Goal: Find specific page/section

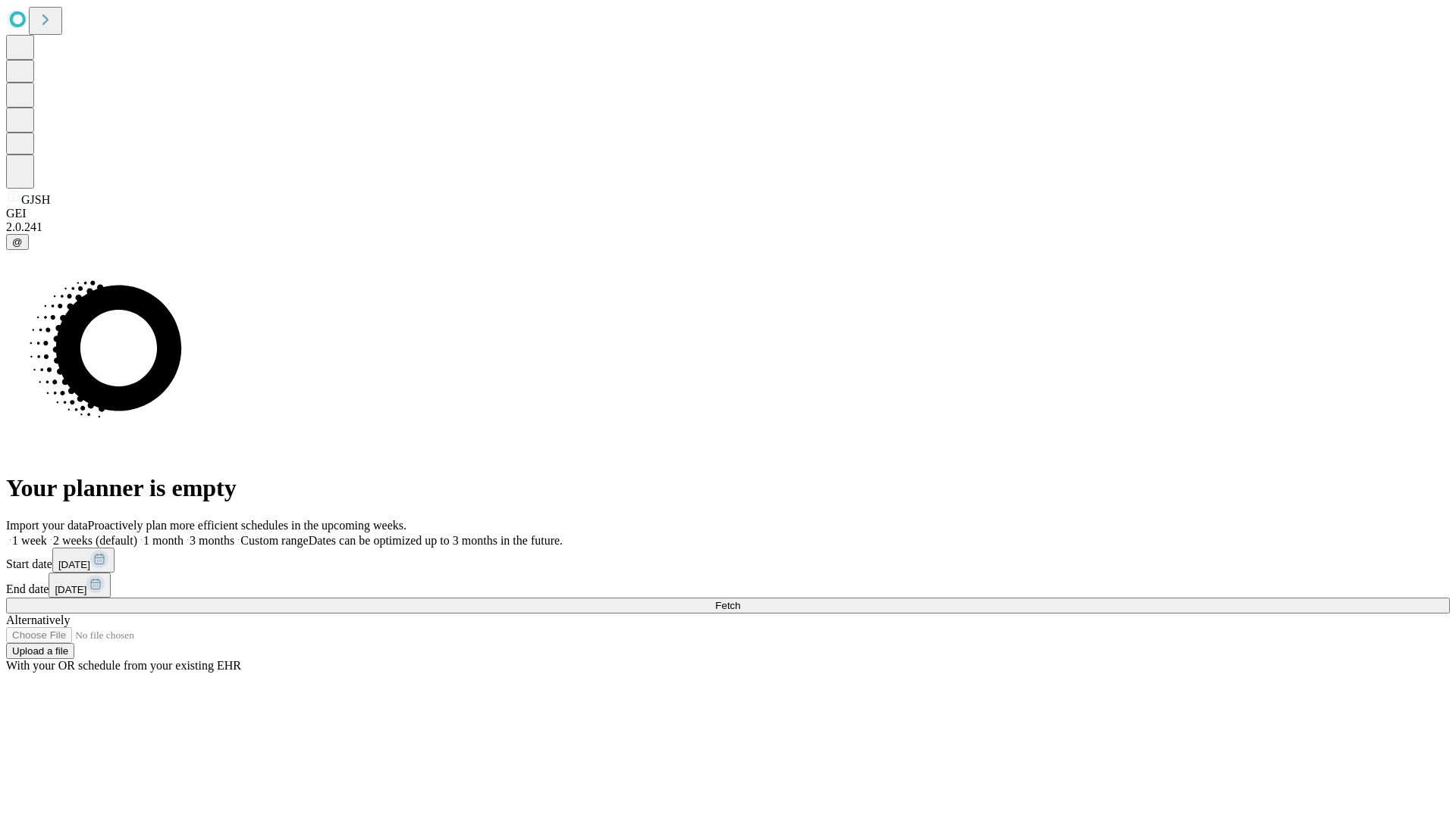
click at [740, 600] on span "Fetch" at bounding box center [727, 606] width 25 height 11
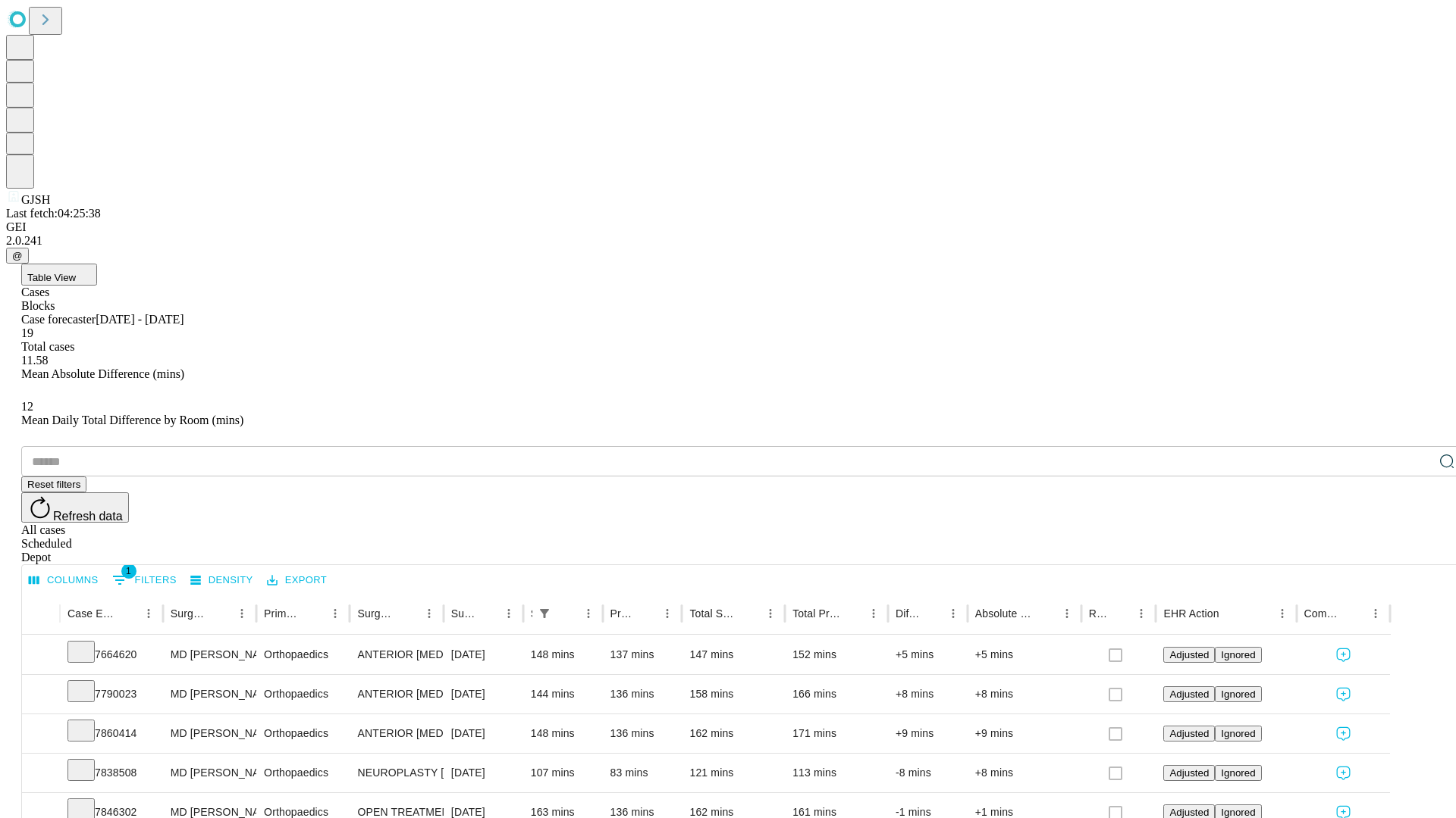
click at [76, 272] on span "Table View" at bounding box center [52, 277] width 48 height 11
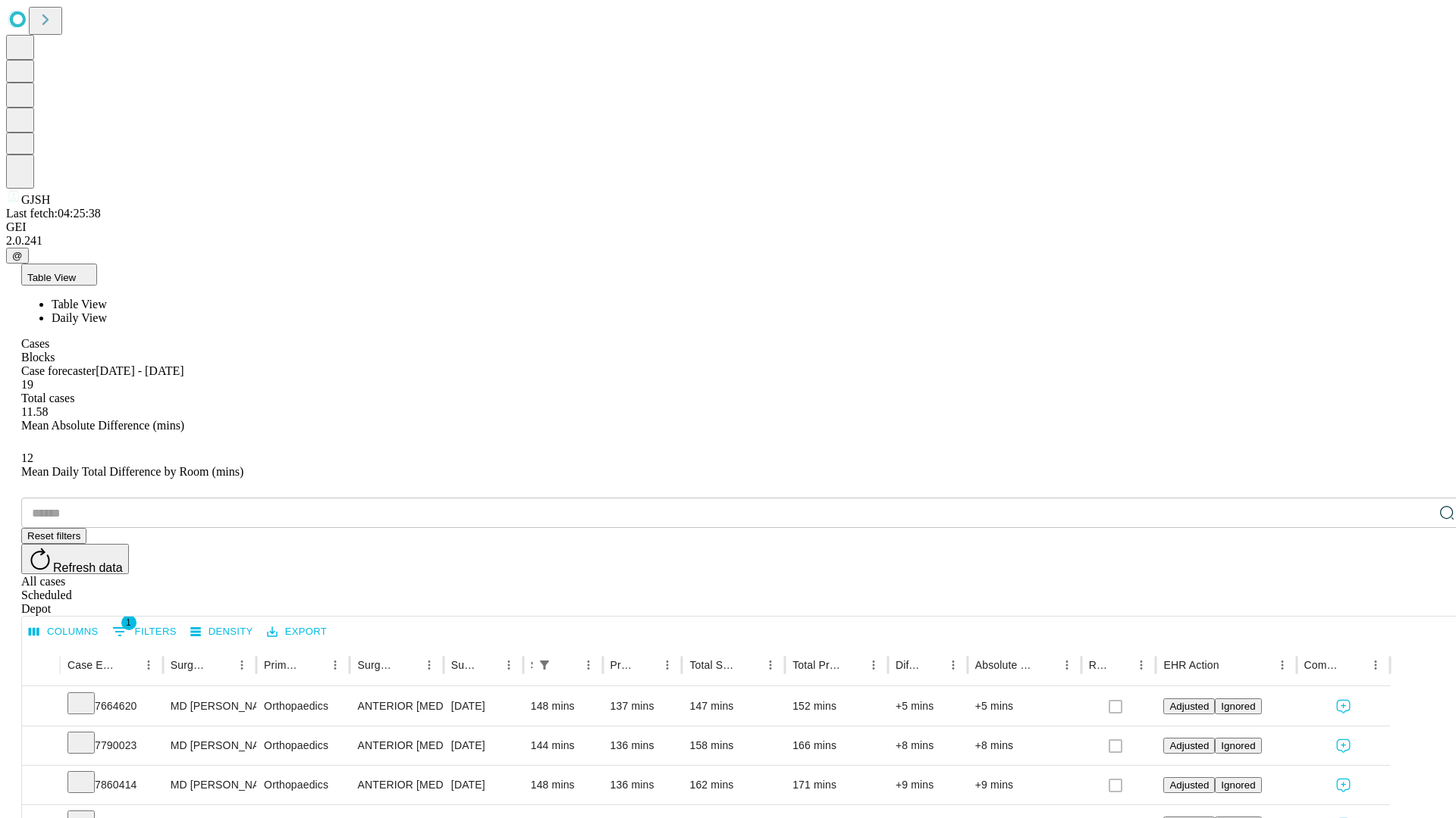
click at [107, 311] on span "Daily View" at bounding box center [79, 317] width 55 height 13
